Goal: Transaction & Acquisition: Download file/media

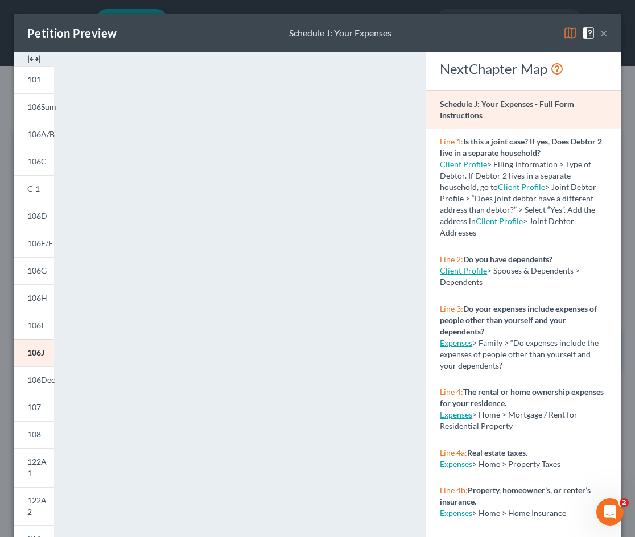
click at [572, 32] on button "×" at bounding box center [604, 33] width 8 height 14
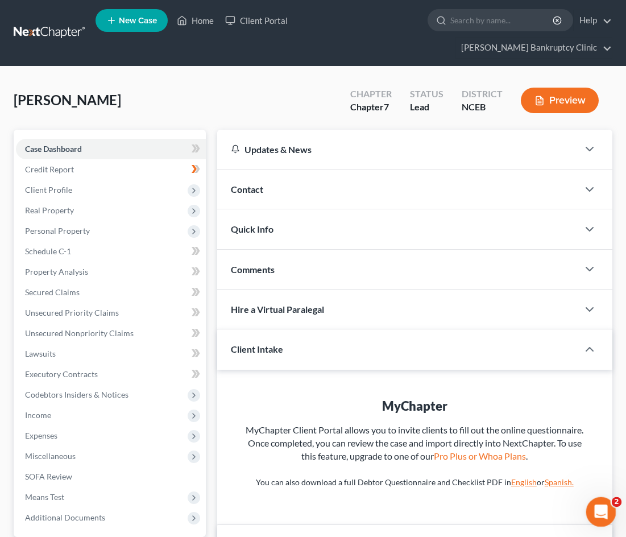
click at [572, 354] on icon "Open Intercom Messenger" at bounding box center [599, 510] width 19 height 19
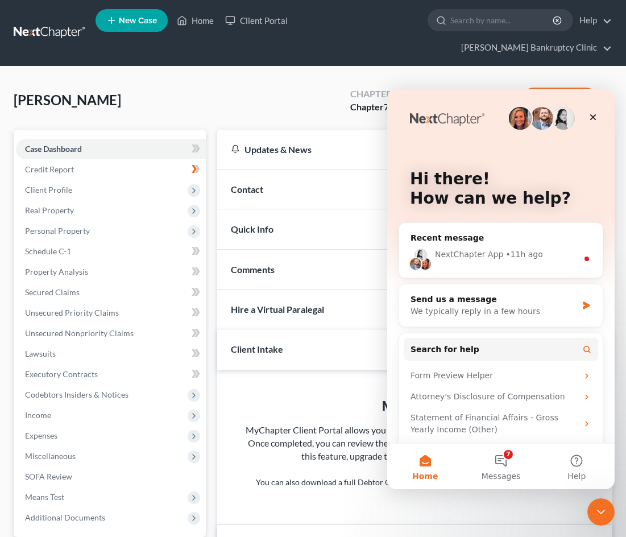
click at [494, 255] on div "NextChapter App" at bounding box center [469, 255] width 68 height 12
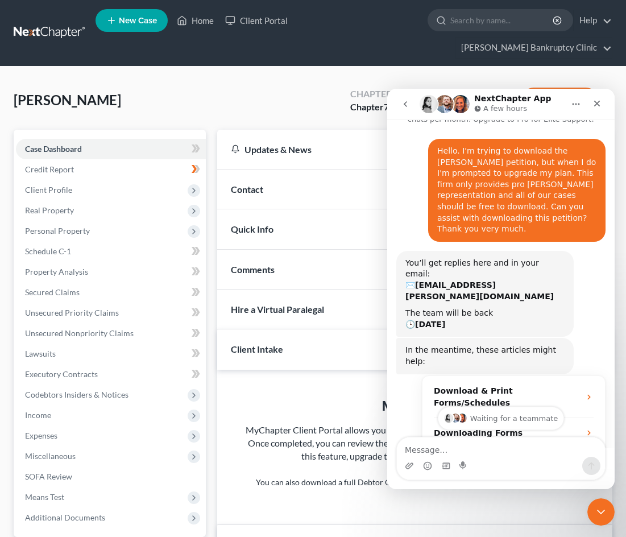
scroll to position [96, 0]
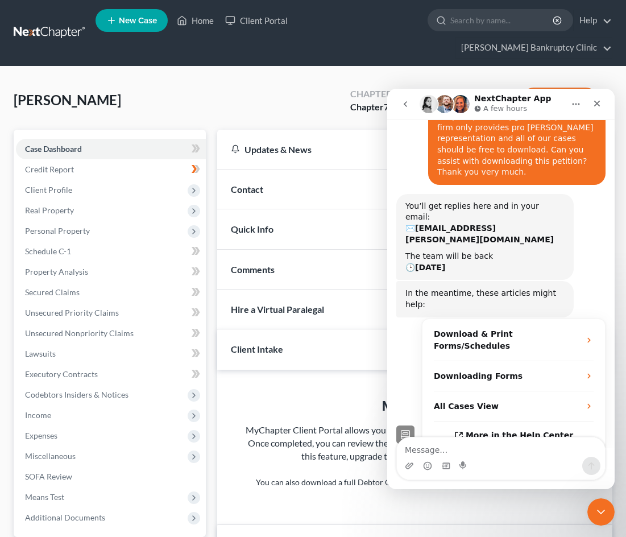
drag, startPoint x: 308, startPoint y: 81, endPoint x: 300, endPoint y: 82, distance: 8.1
click at [308, 81] on div "[PERSON_NAME] Upgraded Chapter Chapter 7 Status Lead District NCEB Preview" at bounding box center [313, 104] width 599 height 49
click at [49, 354] on span "Income" at bounding box center [111, 415] width 190 height 20
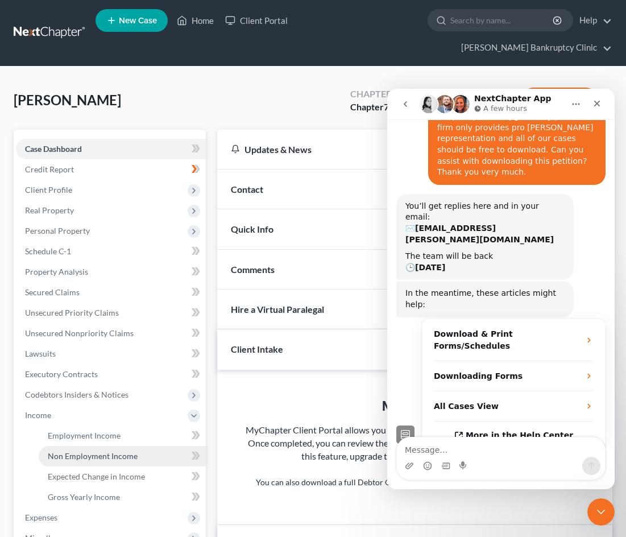
click at [87, 354] on span "Non Employment Income" at bounding box center [93, 456] width 90 height 10
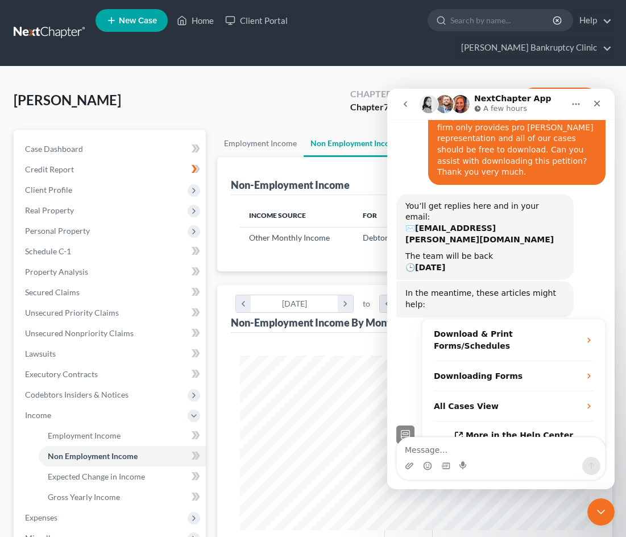
scroll to position [175, 373]
click at [572, 105] on icon "Close" at bounding box center [597, 104] width 6 height 6
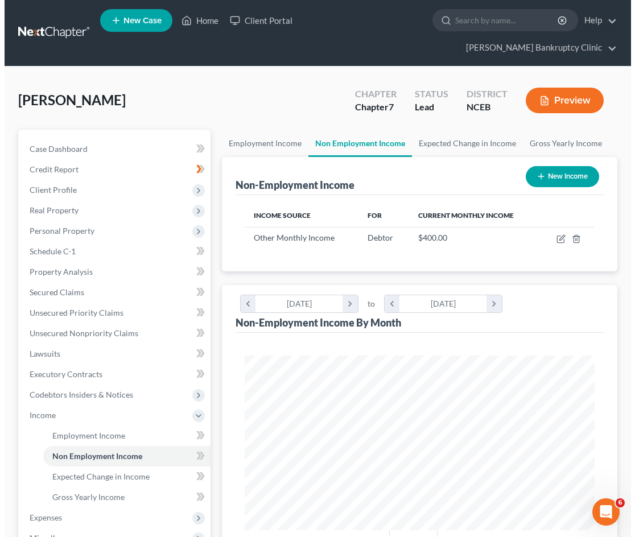
scroll to position [96, 0]
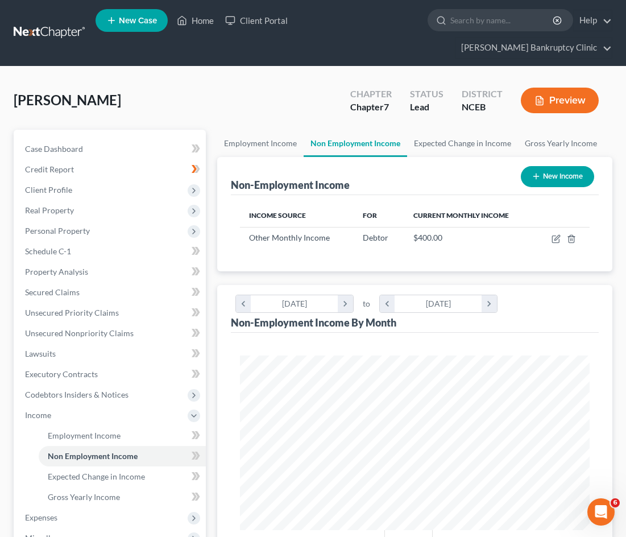
click at [568, 88] on button "Preview" at bounding box center [560, 101] width 78 height 26
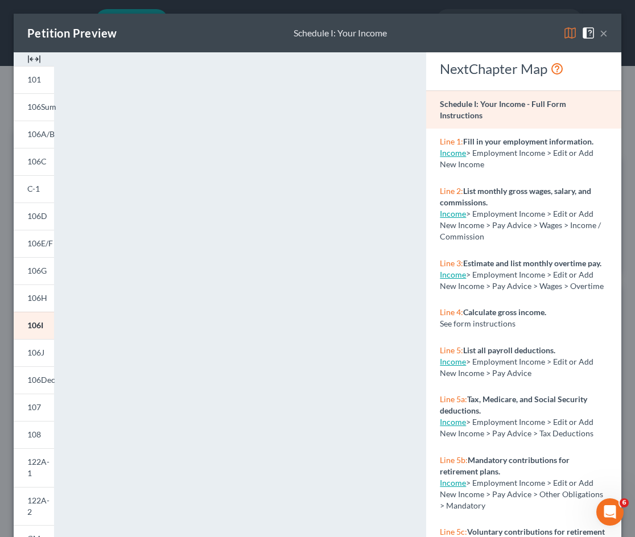
click at [572, 34] on button "×" at bounding box center [604, 33] width 8 height 14
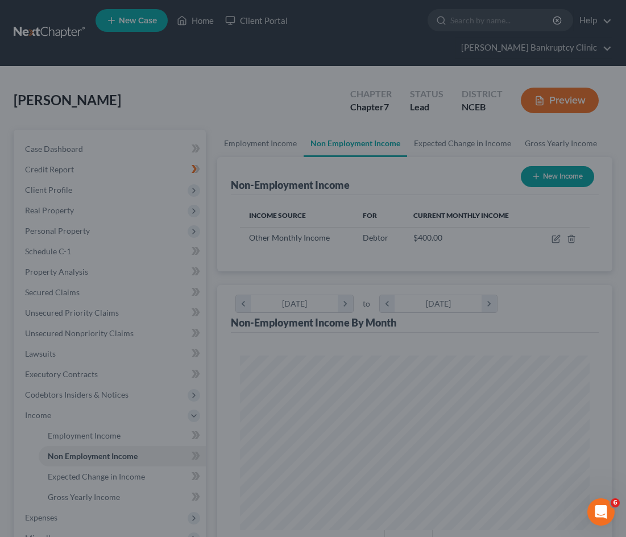
scroll to position [568642, 568444]
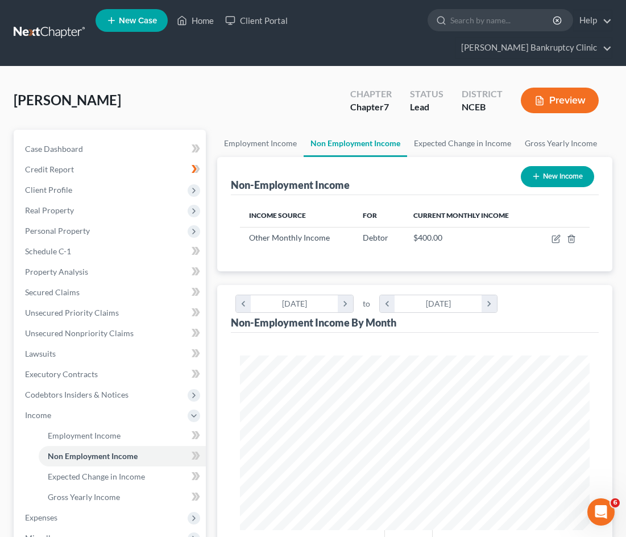
click at [50, 23] on link at bounding box center [50, 33] width 73 height 20
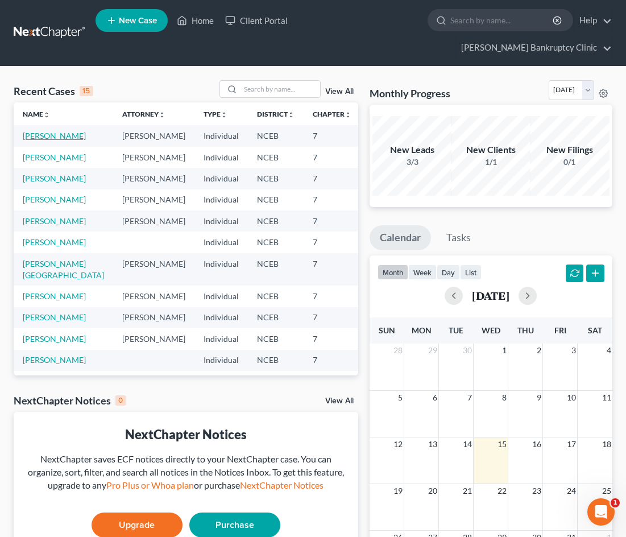
click at [34, 131] on link "[PERSON_NAME]" at bounding box center [54, 136] width 63 height 10
select select "9"
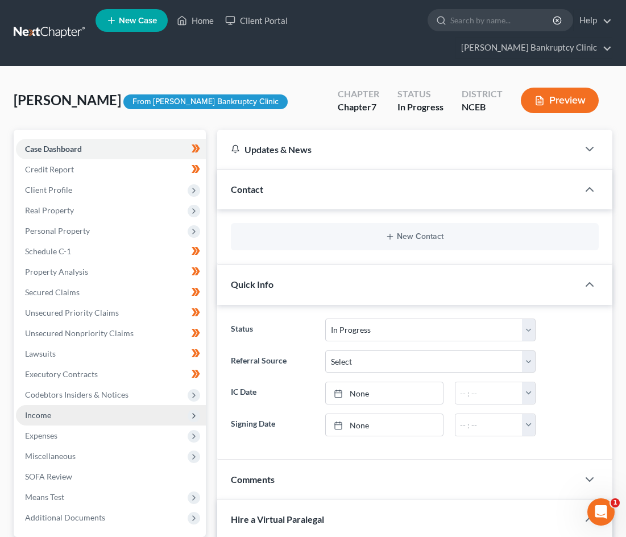
click at [44, 410] on span "Income" at bounding box center [38, 415] width 26 height 10
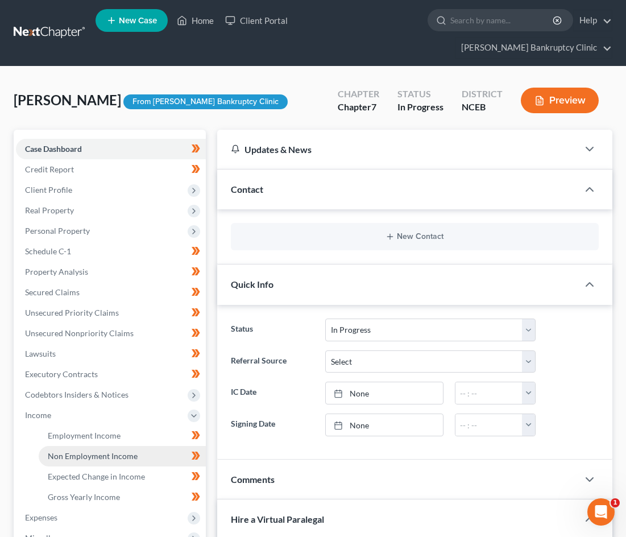
click at [87, 451] on span "Non Employment Income" at bounding box center [93, 456] width 90 height 10
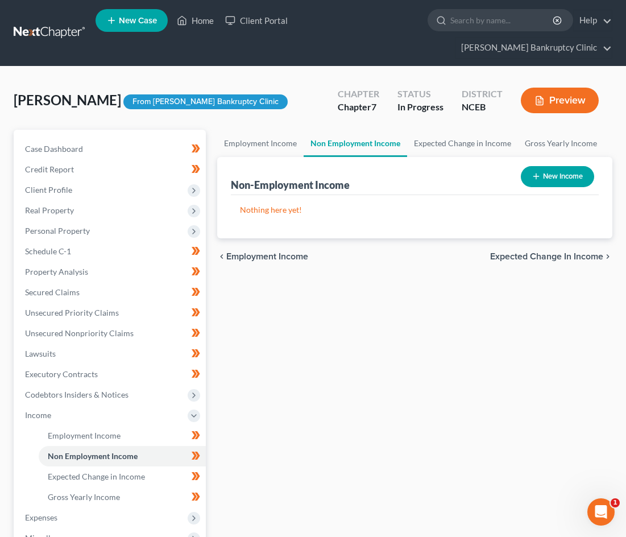
click at [551, 88] on button "Preview" at bounding box center [560, 101] width 78 height 26
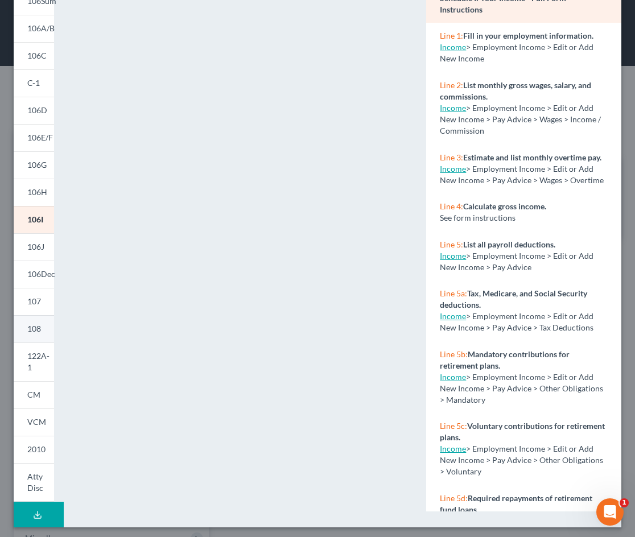
scroll to position [110, 0]
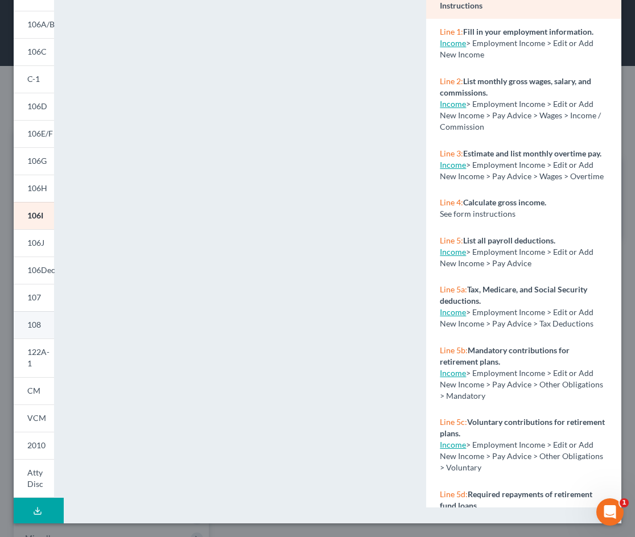
click at [36, 321] on span "108" at bounding box center [34, 325] width 14 height 10
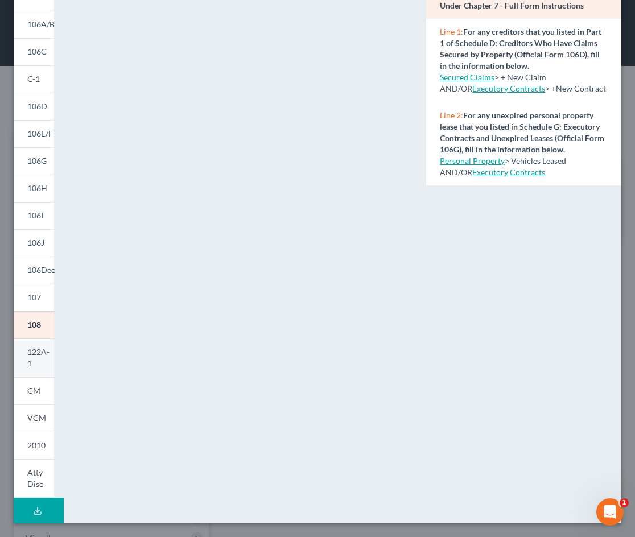
click at [28, 352] on span "122A-1" at bounding box center [38, 357] width 22 height 21
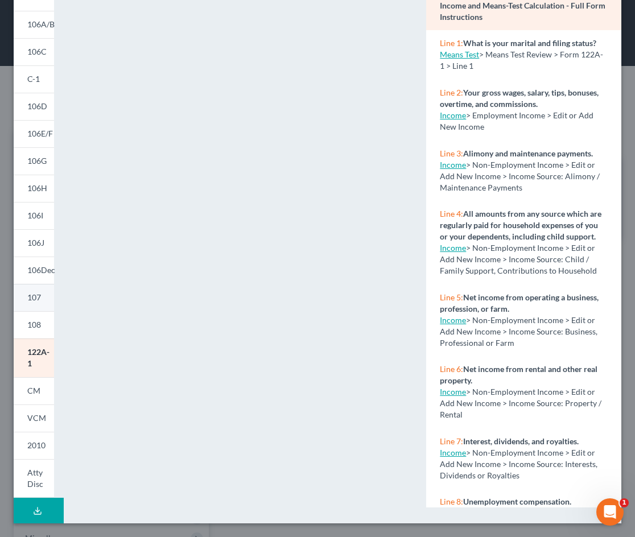
click at [32, 297] on span "107" at bounding box center [34, 297] width 14 height 10
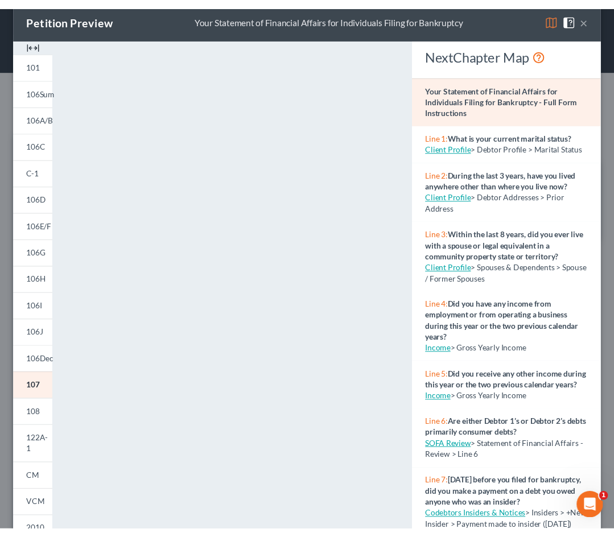
scroll to position [0, 0]
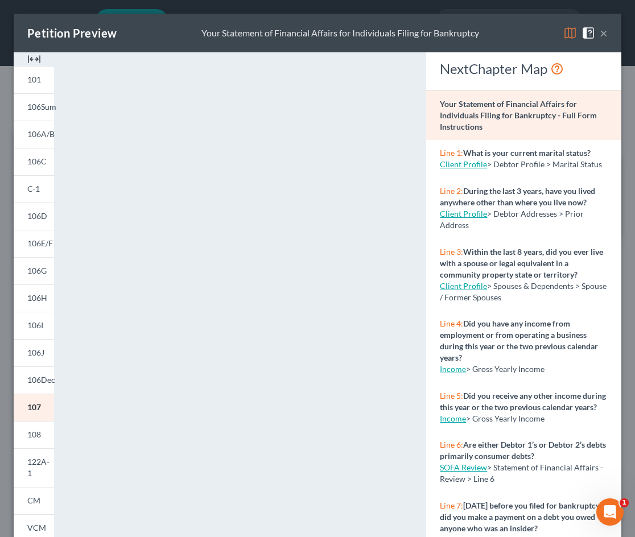
click at [600, 34] on button "×" at bounding box center [604, 33] width 8 height 14
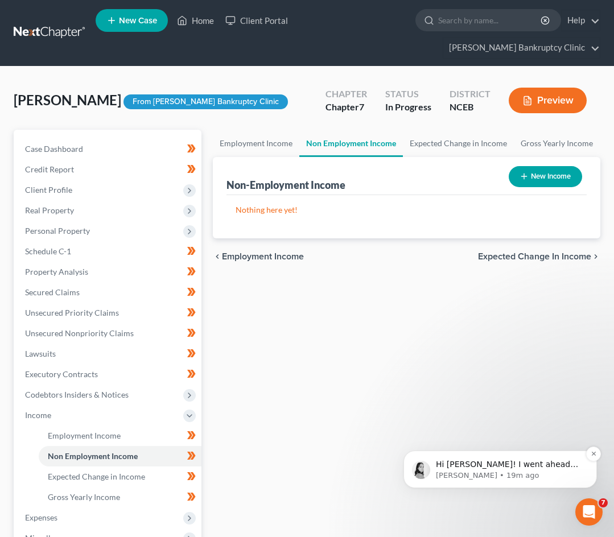
click at [551, 462] on span "Hi [PERSON_NAME]! I went ahead and fixed that for you. For some reason our syst…" at bounding box center [507, 492] width 142 height 65
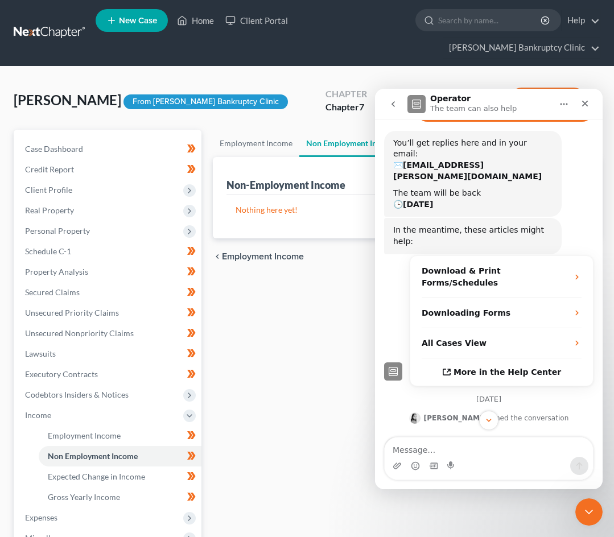
scroll to position [211, 0]
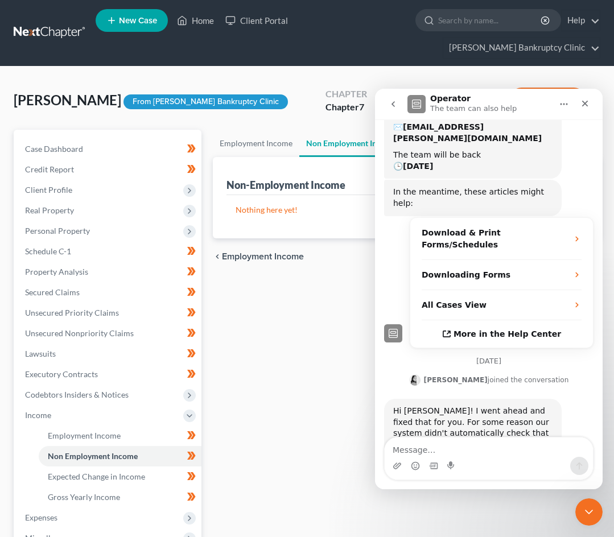
click at [508, 457] on div "Intercom messenger" at bounding box center [489, 466] width 208 height 18
click at [414, 453] on textarea "Message…" at bounding box center [489, 446] width 208 height 19
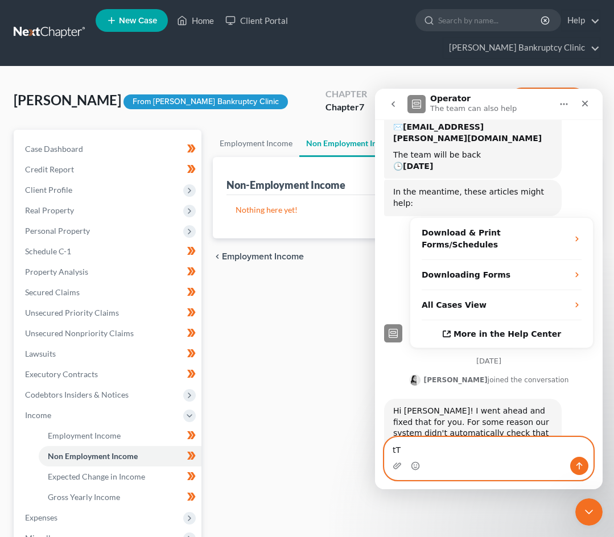
type textarea "t"
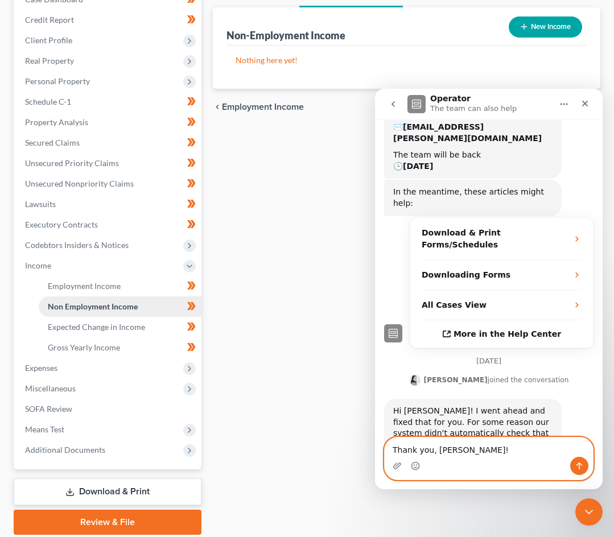
scroll to position [170, 0]
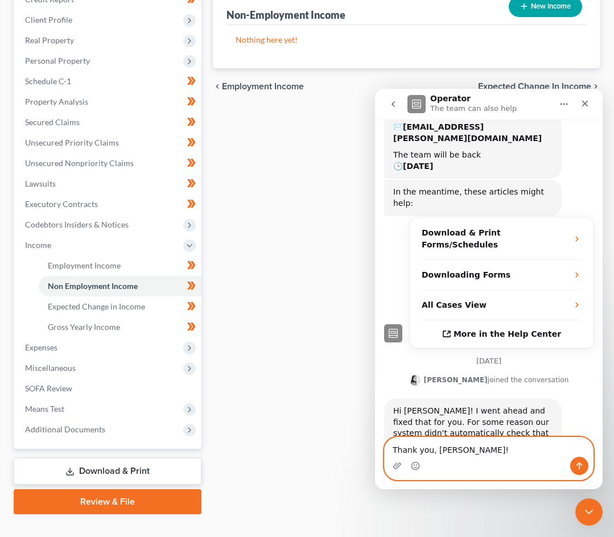
type textarea "Thank you, Lindsey!"
click at [113, 458] on link "Download & Print" at bounding box center [108, 471] width 188 height 27
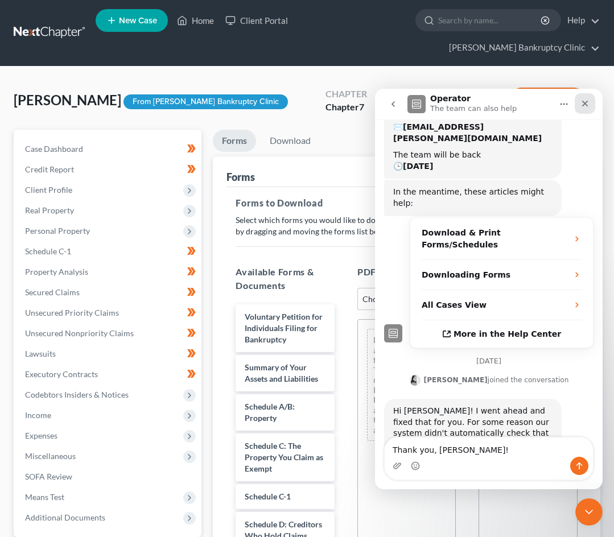
click at [585, 106] on icon "Close" at bounding box center [584, 103] width 9 height 9
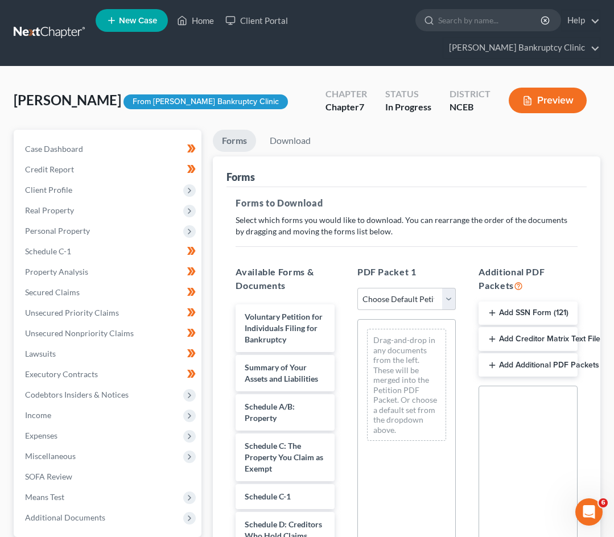
scroll to position [211, 0]
click at [436, 288] on select "Choose Default Petition PDF Packet Complete Bankruptcy Petition (all forms and …" at bounding box center [406, 299] width 99 height 23
select select "0"
click at [357, 288] on select "Choose Default Petition PDF Packet Complete Bankruptcy Petition (all forms and …" at bounding box center [406, 299] width 99 height 23
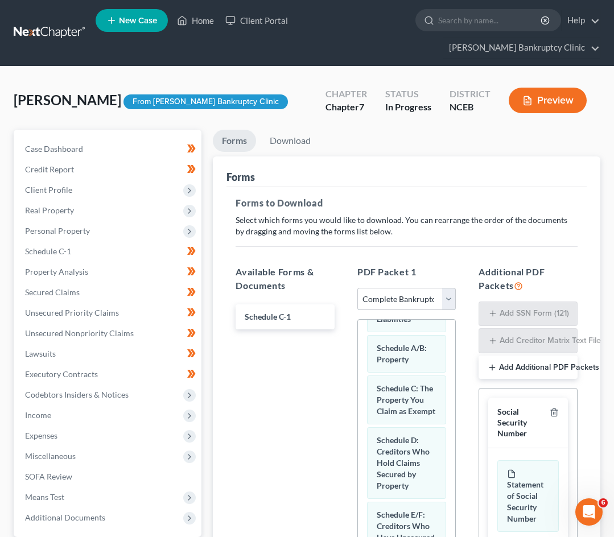
scroll to position [171, 0]
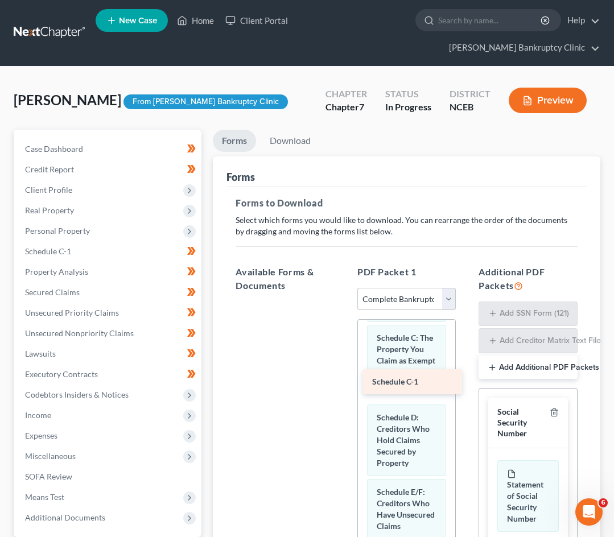
drag, startPoint x: 301, startPoint y: 298, endPoint x: 429, endPoint y: 383, distance: 153.3
click at [344, 301] on div "Schedule C-1 Schedule C-1" at bounding box center [284, 301] width 117 height 0
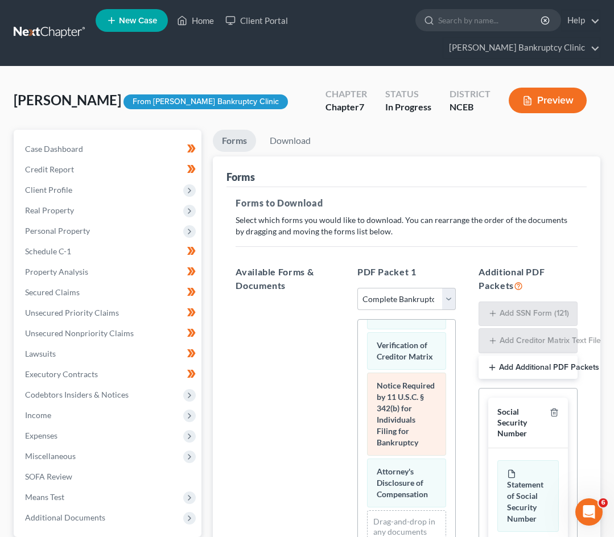
scroll to position [1010, 0]
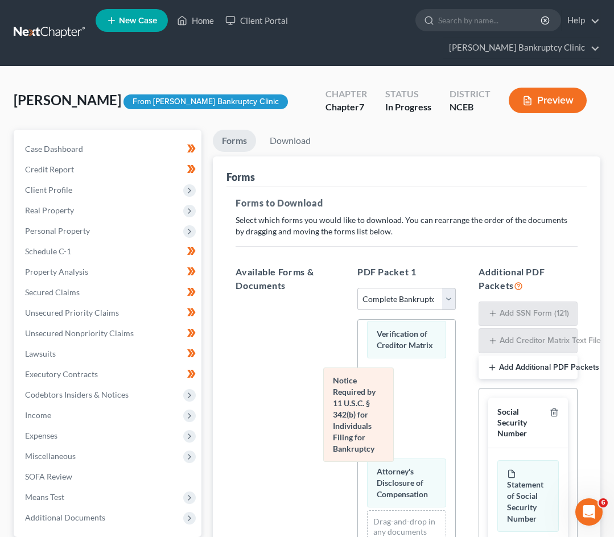
drag, startPoint x: 393, startPoint y: 421, endPoint x: 309, endPoint y: 413, distance: 84.0
click at [358, 413] on div "Notice Required by 11 U.S.C. § 342(b) for Individuals Filing for Bankruptcy Vol…" at bounding box center [407, 6] width 98 height 1250
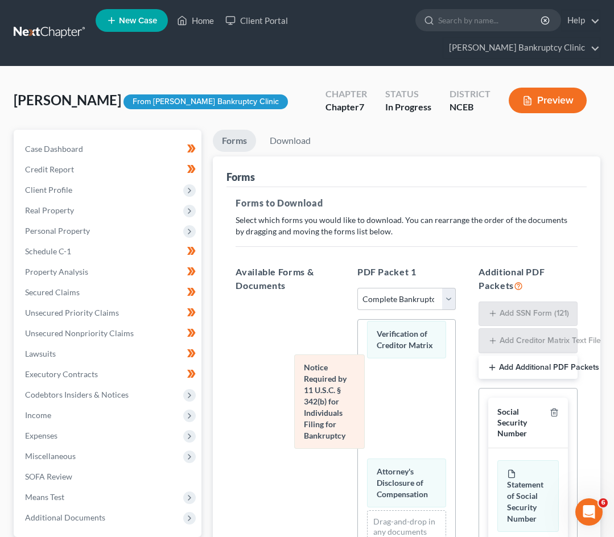
drag, startPoint x: 401, startPoint y: 424, endPoint x: 279, endPoint y: 402, distance: 124.4
click at [358, 402] on div "Notice Required by 11 U.S.C. § 342(b) for Individuals Filing for Bankruptcy Vol…" at bounding box center [407, 6] width 98 height 1250
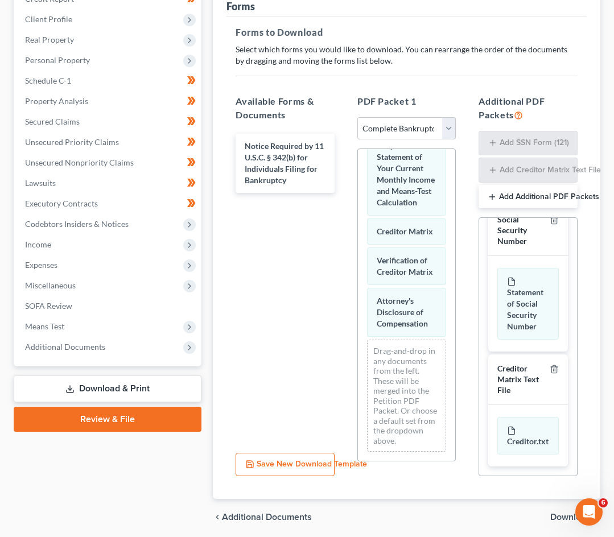
scroll to position [44, 0]
click at [554, 513] on span "Download" at bounding box center [570, 517] width 41 height 9
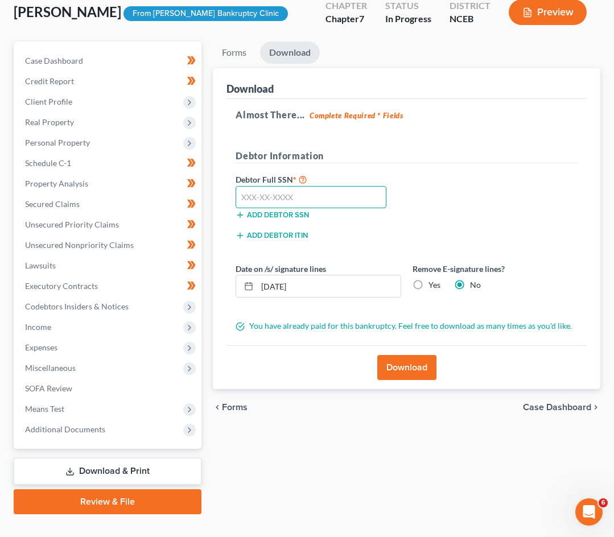
click at [294, 186] on input "text" at bounding box center [310, 197] width 150 height 23
type input "550-63-6762"
click at [406, 355] on button "Download" at bounding box center [406, 367] width 59 height 25
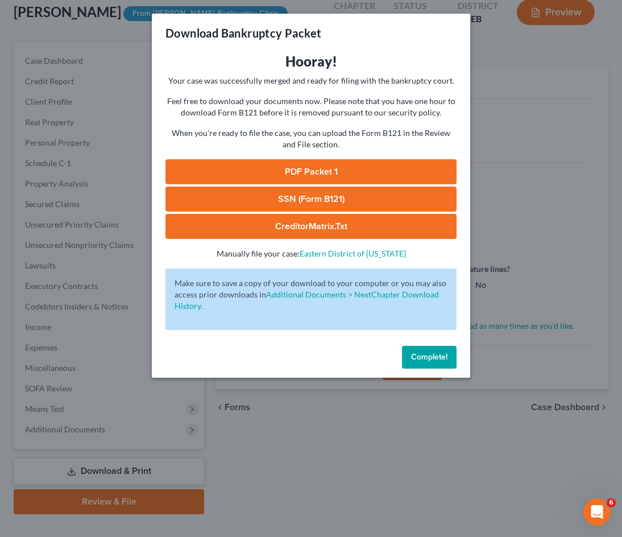
click at [338, 165] on link "PDF Packet 1" at bounding box center [311, 171] width 291 height 25
click at [325, 200] on link "SSN (Form B121)" at bounding box center [311, 199] width 291 height 25
click at [317, 226] on link "CreditorMatrix.txt" at bounding box center [311, 226] width 291 height 25
click at [421, 354] on span "Complete!" at bounding box center [429, 357] width 36 height 10
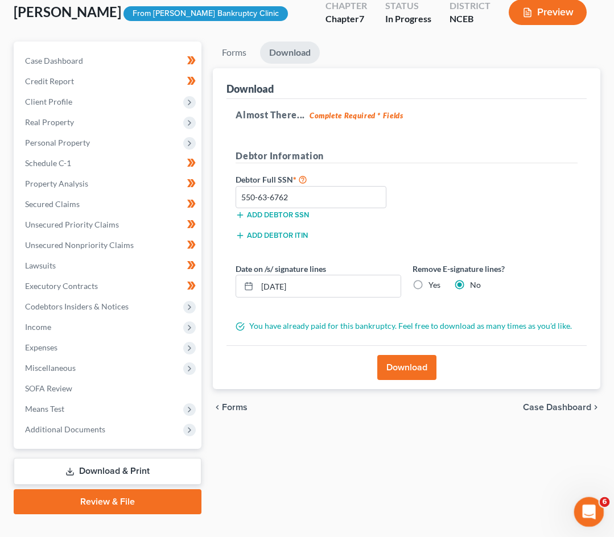
click at [588, 511] on icon "Open Intercom Messenger" at bounding box center [587, 510] width 8 height 9
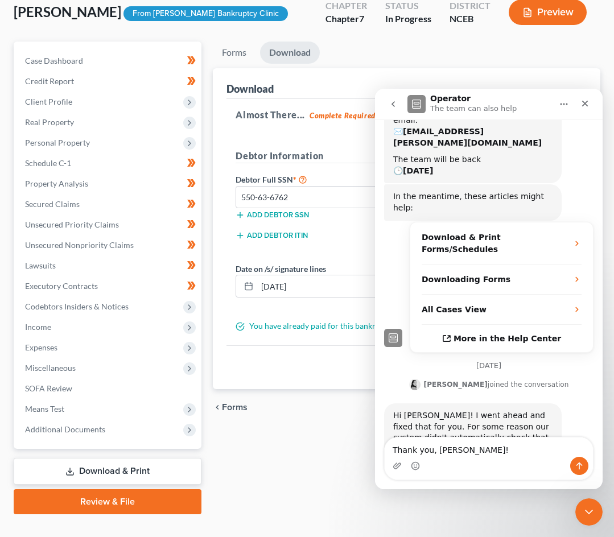
scroll to position [211, 0]
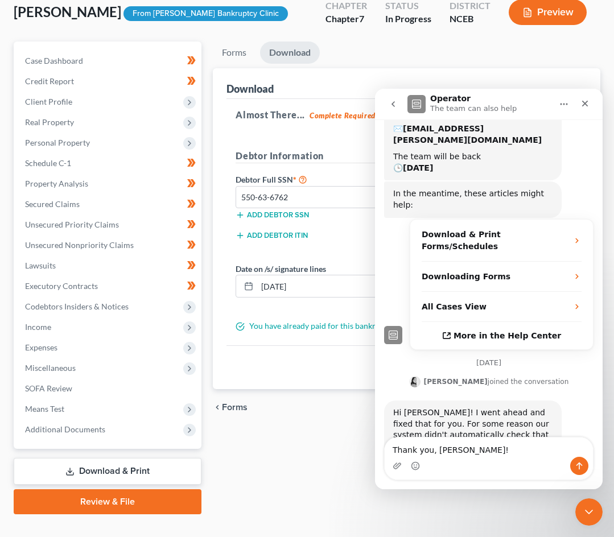
click at [537, 454] on textarea "Thank you, Lindsey!" at bounding box center [489, 446] width 208 height 19
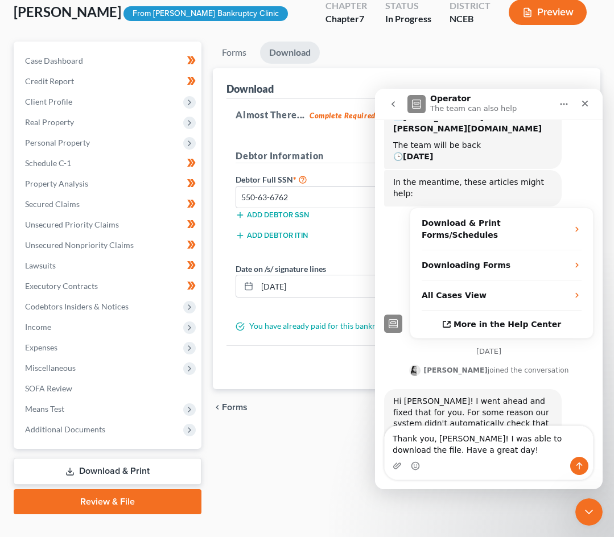
type textarea "Thank you, Lindsey! I was able to download the file. Have a great day!"
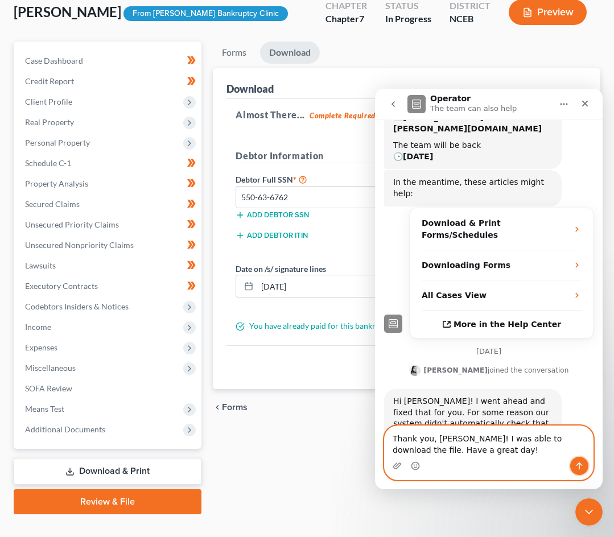
click at [579, 465] on icon "Send a message…" at bounding box center [579, 465] width 6 height 7
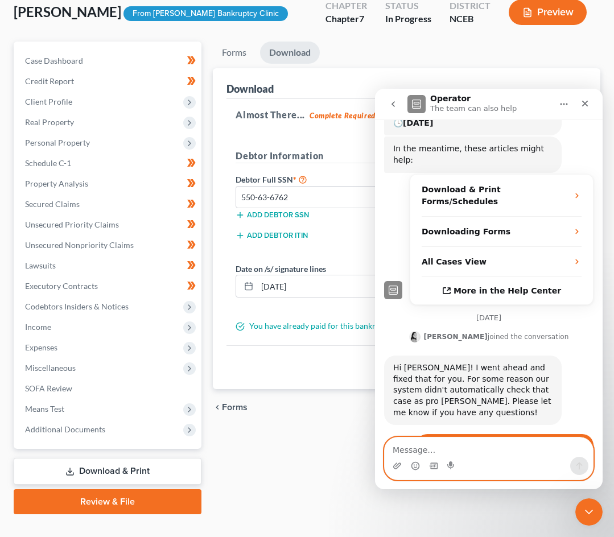
scroll to position [290, 0]
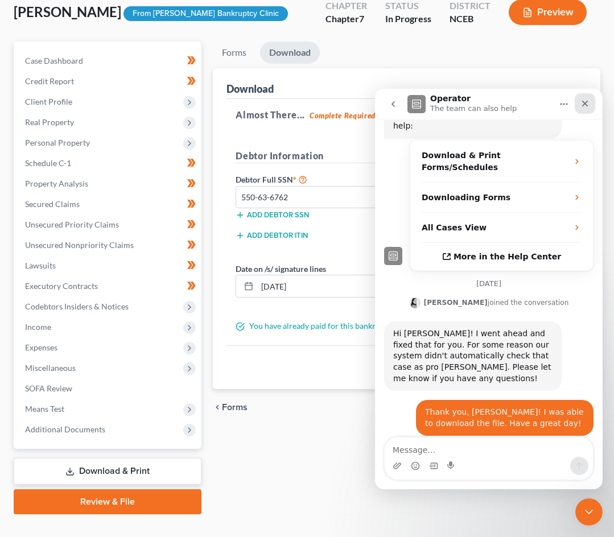
click at [588, 102] on icon "Close" at bounding box center [584, 103] width 9 height 9
